Goal: Information Seeking & Learning: Learn about a topic

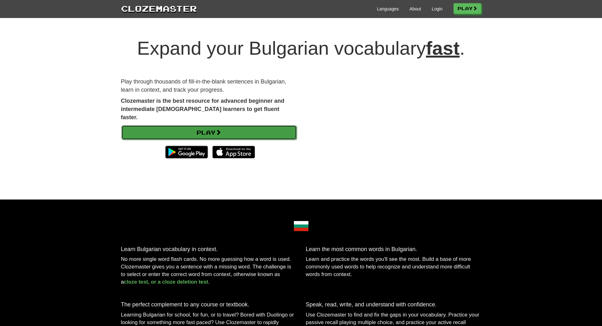
click at [246, 125] on link "Play" at bounding box center [208, 132] width 175 height 15
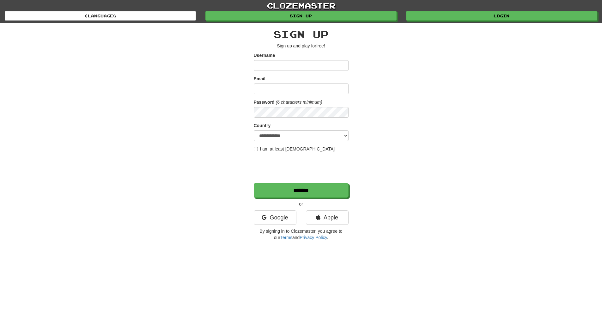
click at [277, 65] on input "Username" at bounding box center [301, 65] width 95 height 11
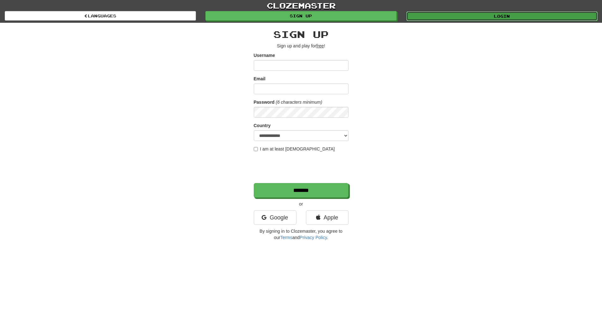
click at [495, 18] on link "Login" at bounding box center [501, 15] width 191 height 9
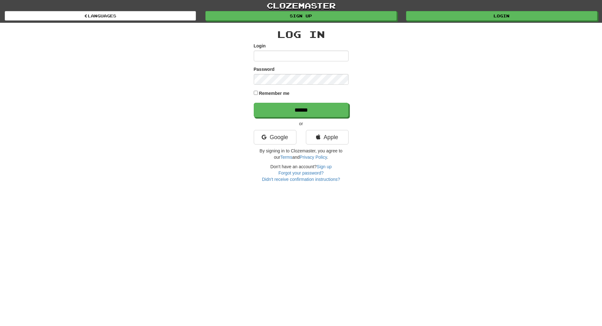
click at [321, 61] on input "Login" at bounding box center [301, 56] width 95 height 11
type input "**********"
click at [254, 103] on input "******" at bounding box center [301, 110] width 95 height 15
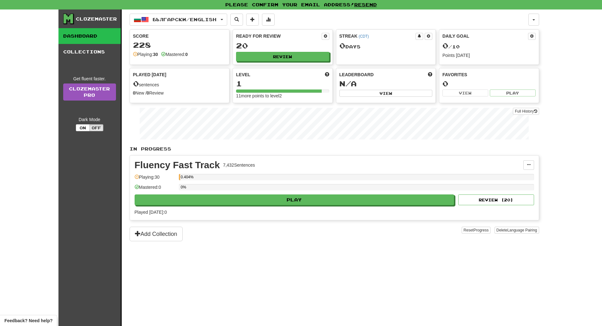
click at [276, 206] on div "Fluency Fast Track 7,432 Sentences Manage Sentences Unpin from Dashboard Playin…" at bounding box center [334, 187] width 409 height 64
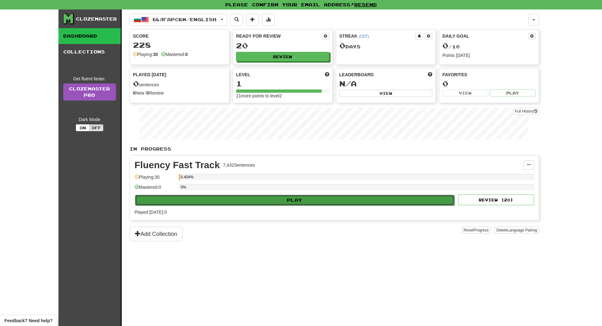
click at [275, 203] on button "Play" at bounding box center [295, 200] width 320 height 11
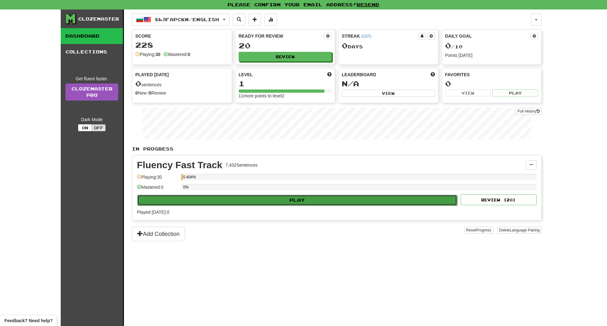
select select "**"
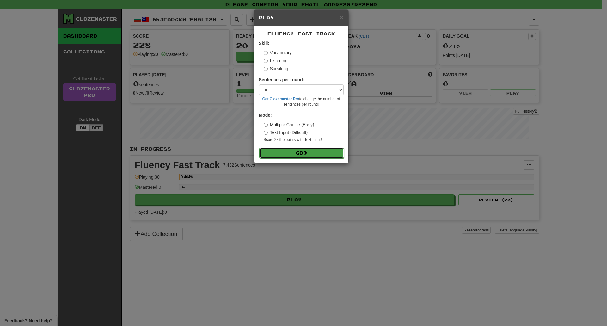
click at [292, 157] on button "Go" at bounding box center [301, 153] width 85 height 11
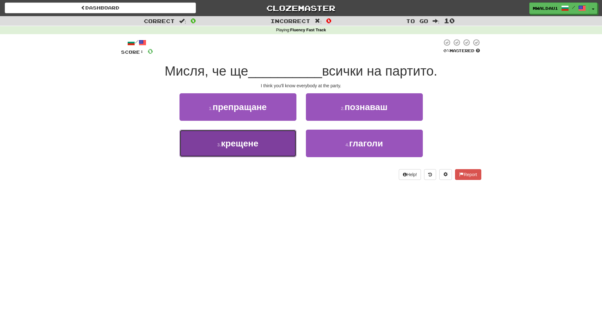
click at [293, 143] on button "3 . крещене" at bounding box center [237, 143] width 117 height 27
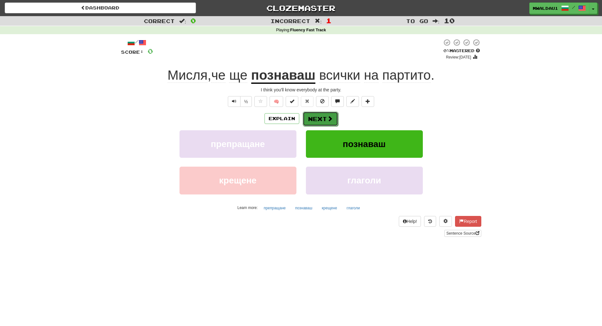
click at [324, 116] on button "Next" at bounding box center [320, 119] width 35 height 15
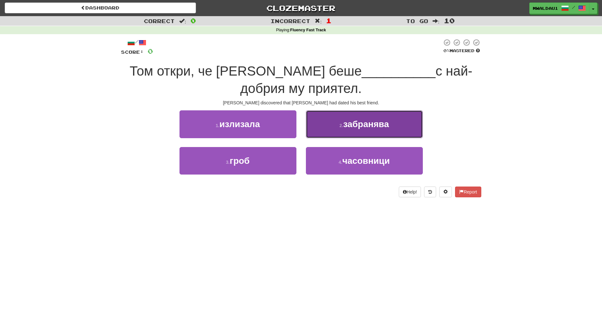
click at [367, 126] on span "забранява" at bounding box center [366, 124] width 46 height 10
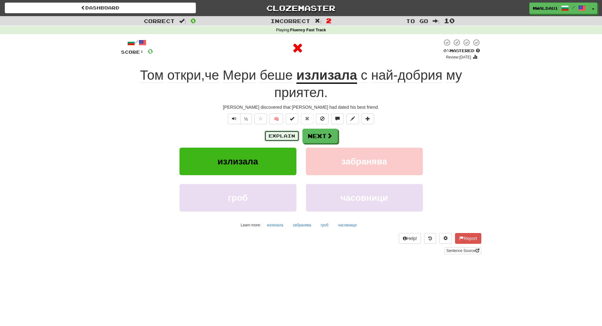
click at [277, 135] on button "Explain" at bounding box center [281, 136] width 35 height 11
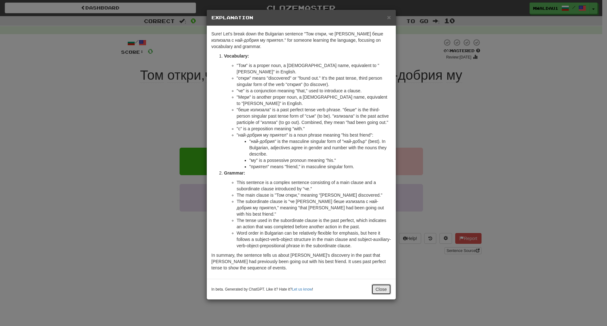
click at [379, 284] on button "Close" at bounding box center [381, 289] width 20 height 11
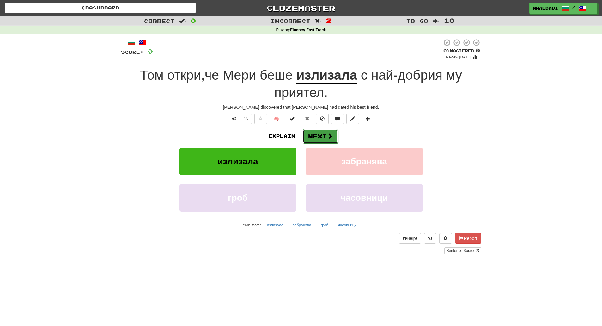
click at [315, 133] on button "Next" at bounding box center [320, 136] width 35 height 15
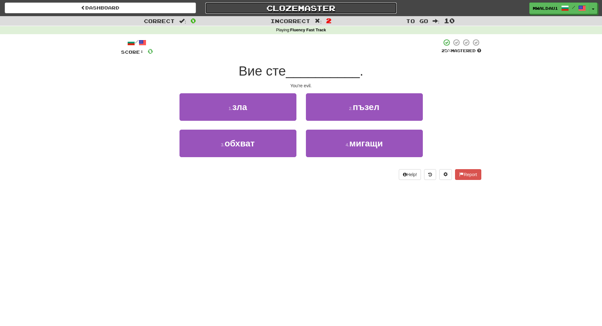
click at [330, 5] on link "Clozemaster" at bounding box center [300, 8] width 191 height 11
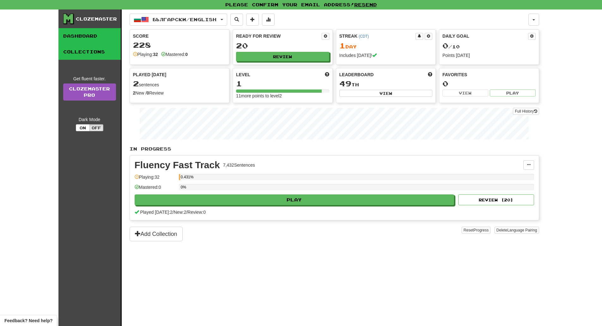
click at [97, 51] on link "Collections" at bounding box center [89, 52] width 62 height 16
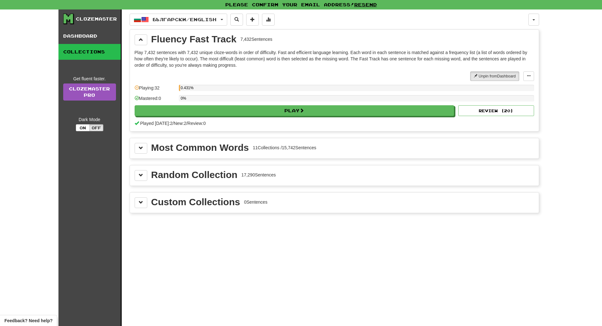
drag, startPoint x: 73, startPoint y: 34, endPoint x: 95, endPoint y: 19, distance: 26.6
click at [73, 34] on link "Dashboard" at bounding box center [89, 36] width 62 height 16
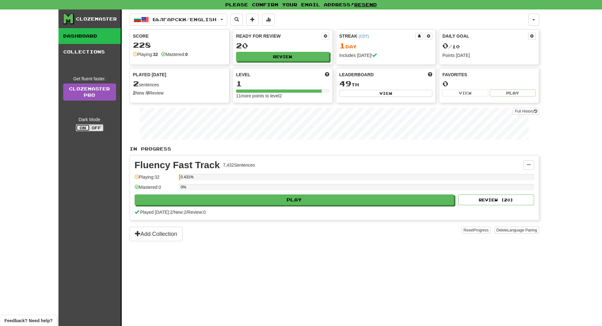
click at [83, 128] on button "On" at bounding box center [83, 127] width 14 height 7
